Goal: Navigation & Orientation: Go to known website

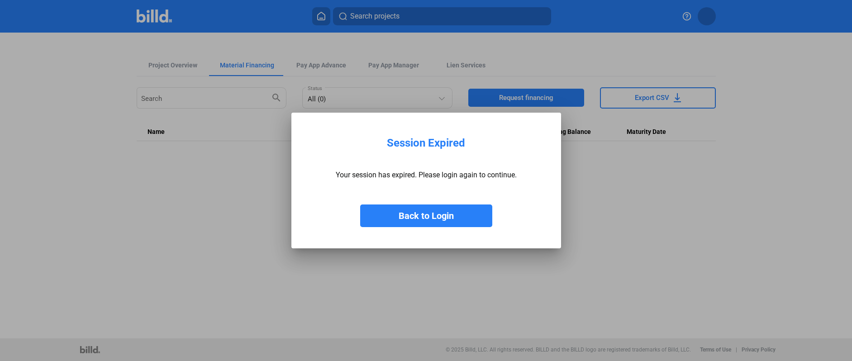
click at [409, 213] on button "Back to Login" at bounding box center [426, 215] width 132 height 23
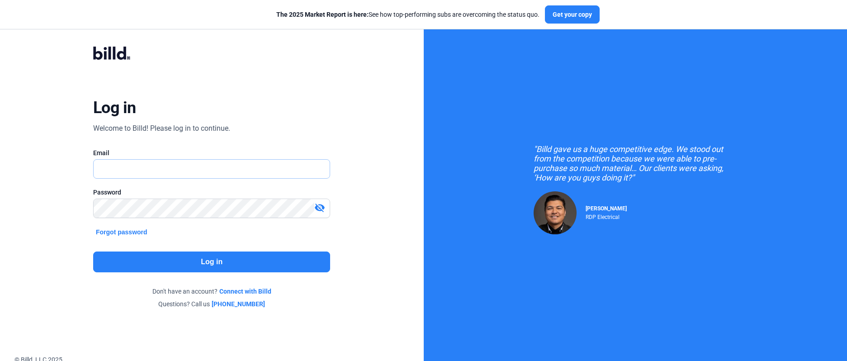
type input "[EMAIL_ADDRESS][DOMAIN_NAME]"
click at [323, 209] on mat-icon "visibility_off" at bounding box center [319, 207] width 11 height 11
click at [89, 209] on div "Log in Welcome to Billd! Please log in to continue. Email [EMAIL_ADDRESS][DOMAI…" at bounding box center [211, 178] width 305 height 296
